Goal: Task Accomplishment & Management: Use online tool/utility

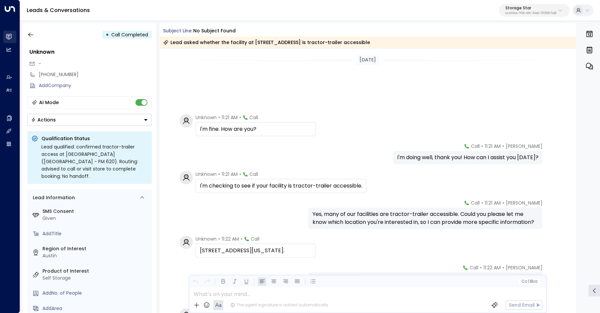
scroll to position [120, 0]
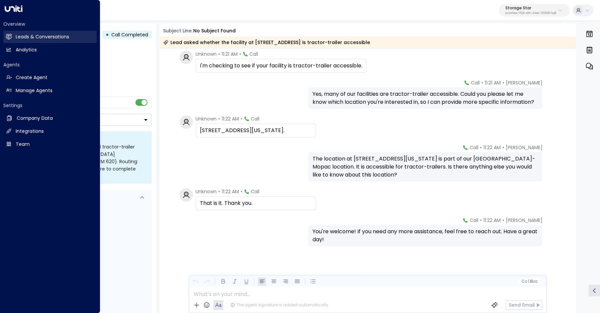
click at [11, 38] on icon at bounding box center [8, 36] width 5 height 4
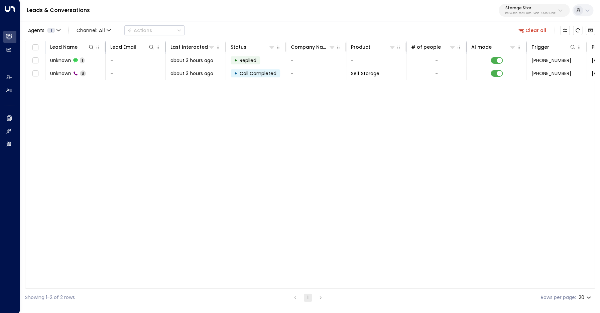
click at [539, 28] on button "Clear all" at bounding box center [532, 30] width 33 height 9
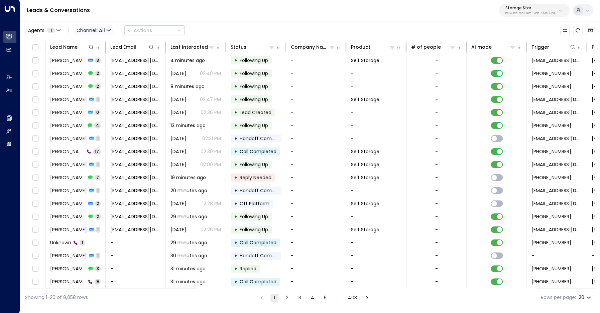
click at [97, 31] on span "Channel: All" at bounding box center [93, 30] width 39 height 9
click at [90, 71] on span "Voice" at bounding box center [85, 69] width 10 height 4
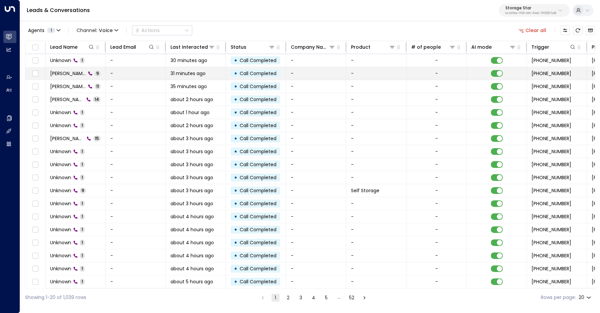
click at [77, 71] on span "[PERSON_NAME]" at bounding box center [68, 73] width 36 height 7
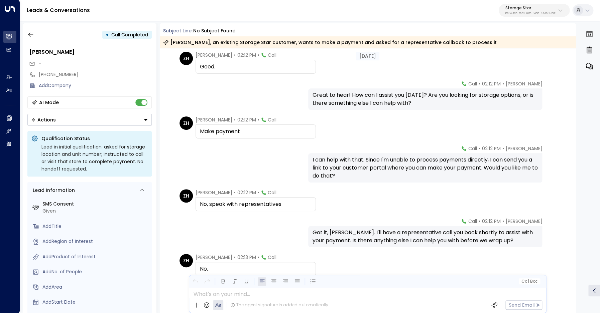
scroll to position [116, 0]
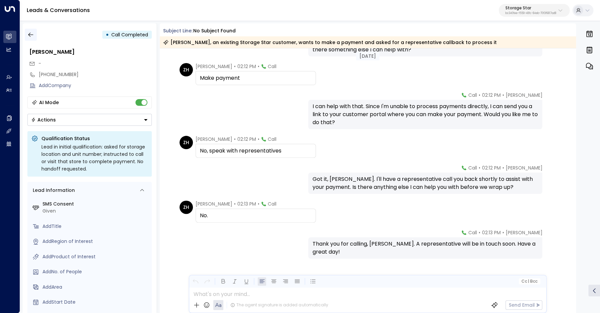
click at [33, 35] on icon "button" at bounding box center [30, 34] width 7 height 7
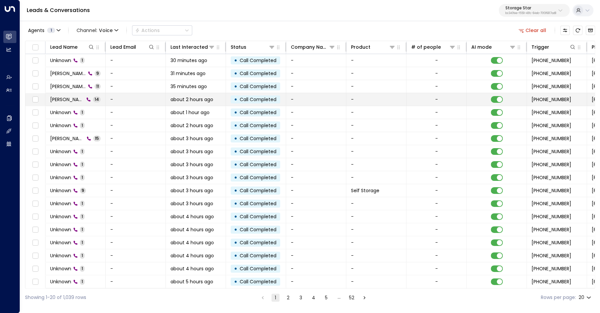
click at [74, 99] on span "[PERSON_NAME]" at bounding box center [67, 99] width 34 height 7
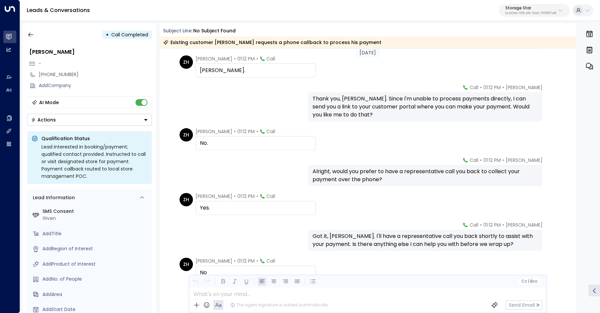
scroll to position [224, 0]
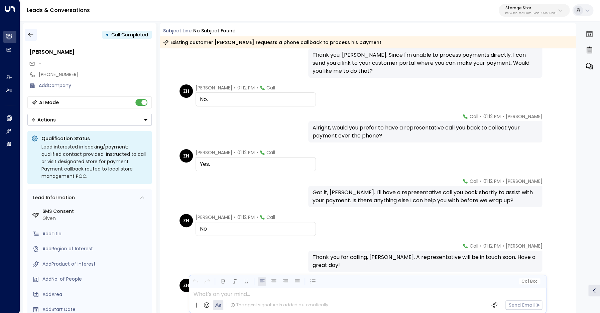
click at [33, 34] on icon "button" at bounding box center [30, 34] width 7 height 7
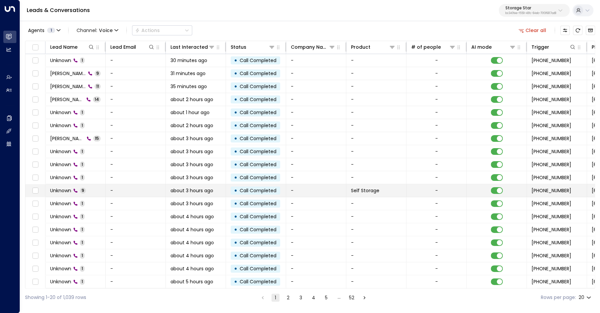
click at [74, 193] on div "Unknown 9" at bounding box center [68, 190] width 36 height 7
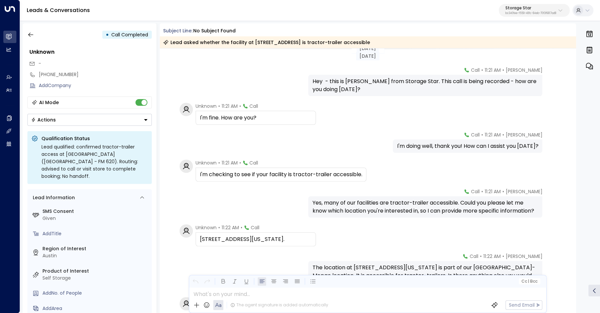
scroll to position [12, 0]
click at [31, 36] on icon "button" at bounding box center [30, 34] width 7 height 7
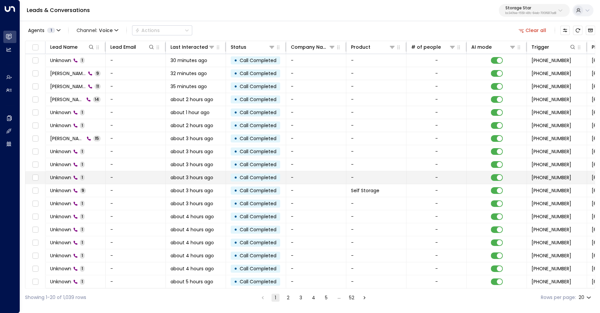
scroll to position [26, 0]
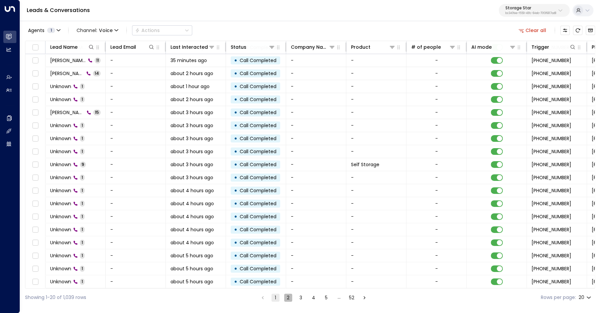
click at [286, 298] on button "2" at bounding box center [288, 298] width 8 height 8
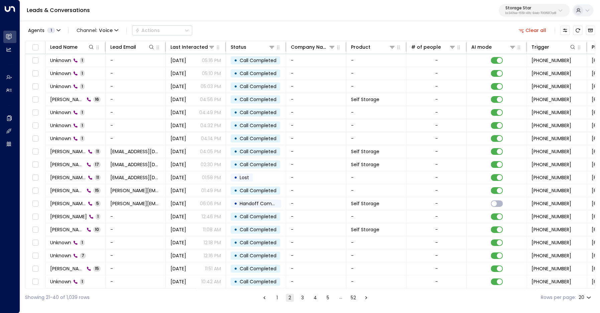
click at [276, 298] on button "1" at bounding box center [277, 298] width 8 height 8
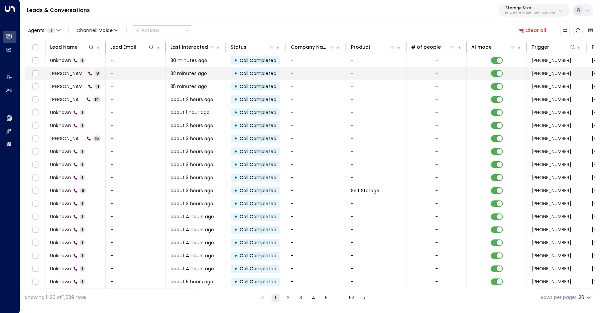
click at [65, 80] on td "[PERSON_NAME] 9" at bounding box center [75, 73] width 60 height 13
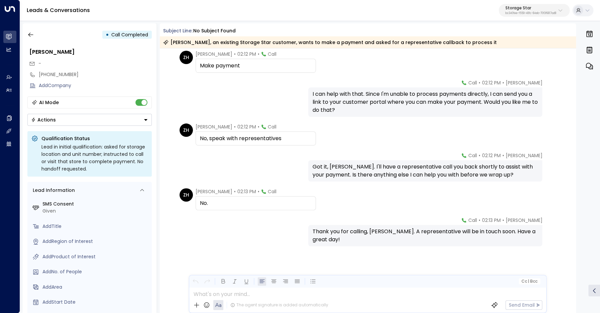
scroll to position [128, 0]
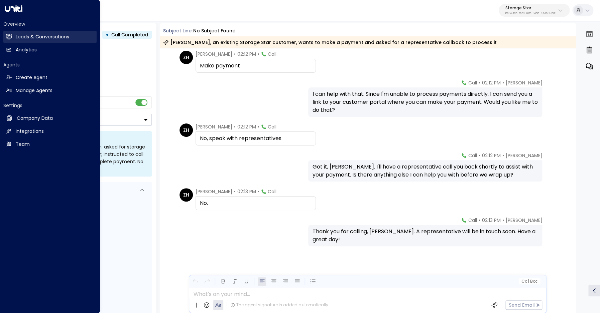
click at [20, 38] on h2 "Leads & Conversations" at bounding box center [42, 36] width 53 height 7
